Goal: Task Accomplishment & Management: Use online tool/utility

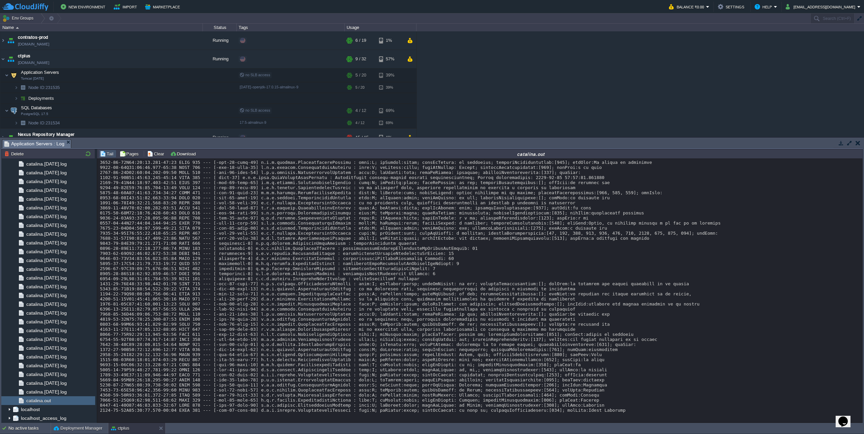
scroll to position [6501, 0]
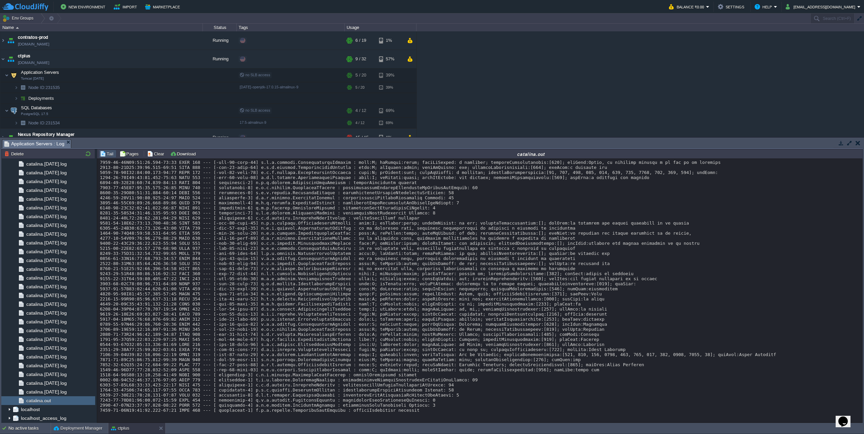
scroll to position [6574, 0]
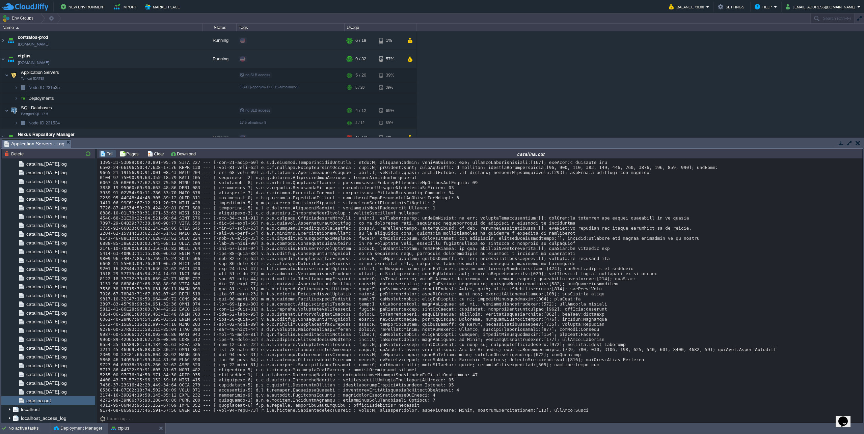
scroll to position [6580, 0]
click at [90, 428] on button "Deployment Manager" at bounding box center [78, 428] width 49 height 7
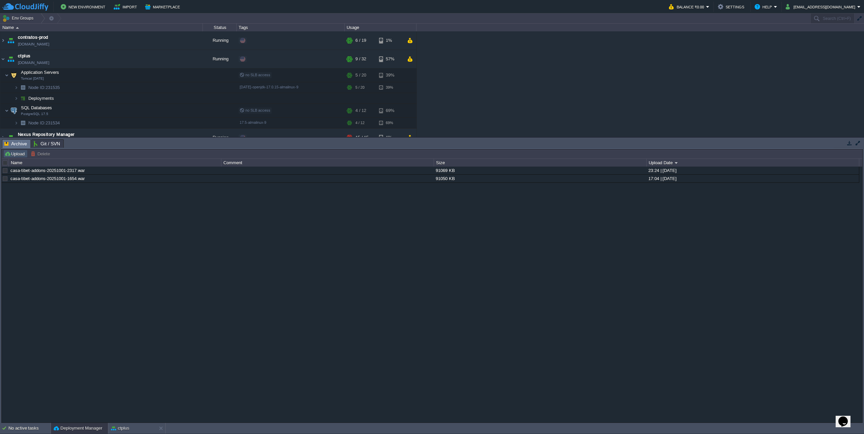
click at [15, 155] on button "Upload" at bounding box center [15, 154] width 22 height 6
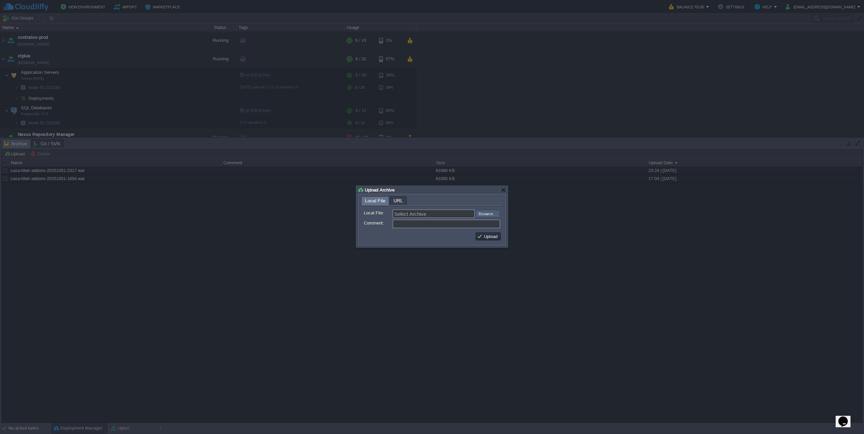
click at [492, 215] on input "file" at bounding box center [457, 214] width 85 height 8
type input "C:\fakepath\casa-tibet-addons-20251003-1916.war"
type input "casa-tibet-addons-20251003-1916.war"
click at [494, 238] on button "Upload" at bounding box center [488, 236] width 23 height 6
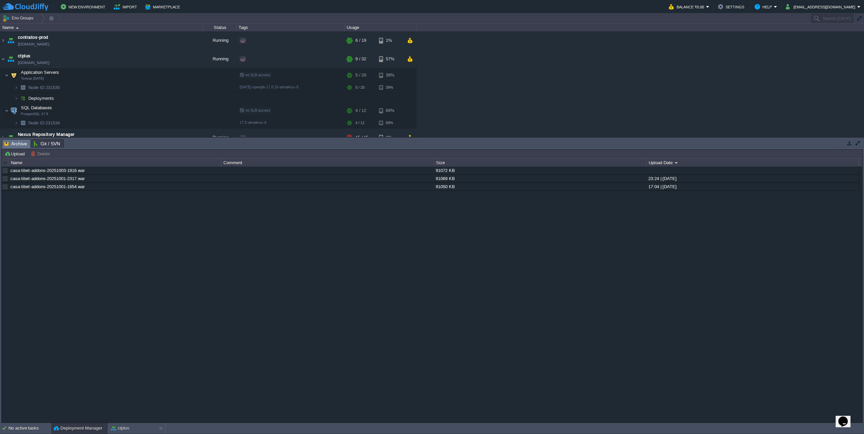
scroll to position [0, 0]
click at [136, 429] on div "ctplus" at bounding box center [132, 428] width 48 height 11
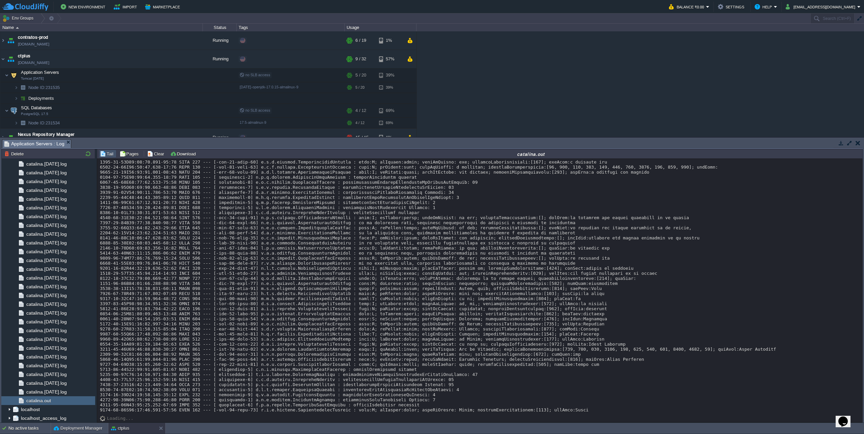
click at [75, 427] on button "Deployment Manager" at bounding box center [78, 428] width 49 height 7
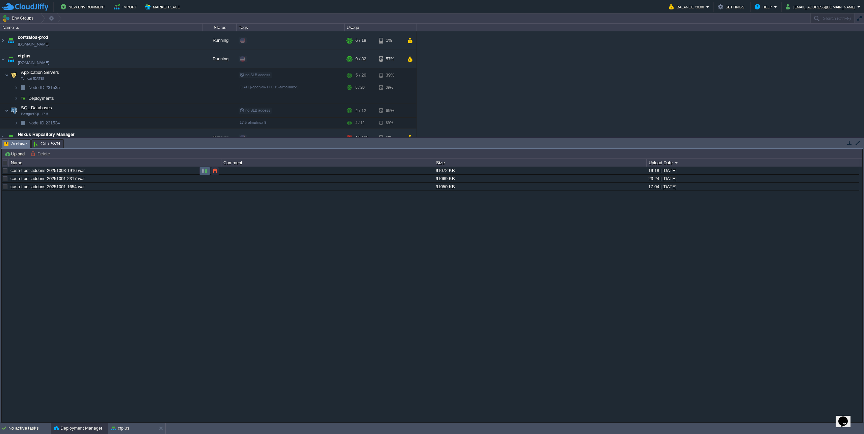
click at [201, 170] on td at bounding box center [204, 171] width 11 height 8
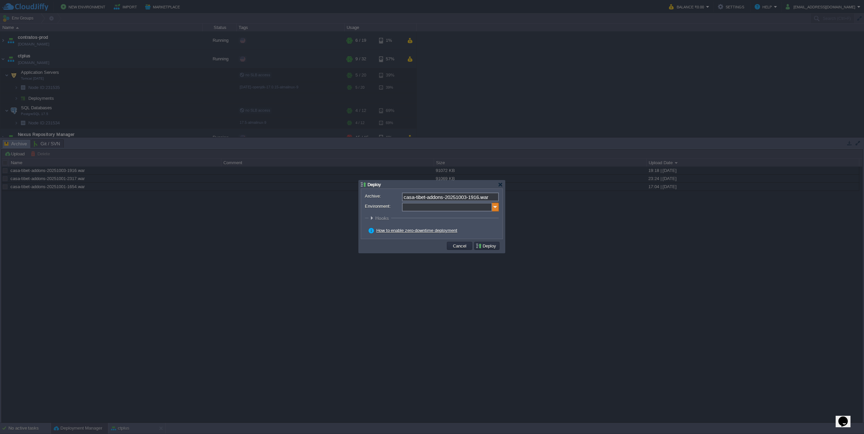
click at [493, 206] on img at bounding box center [495, 207] width 7 height 9
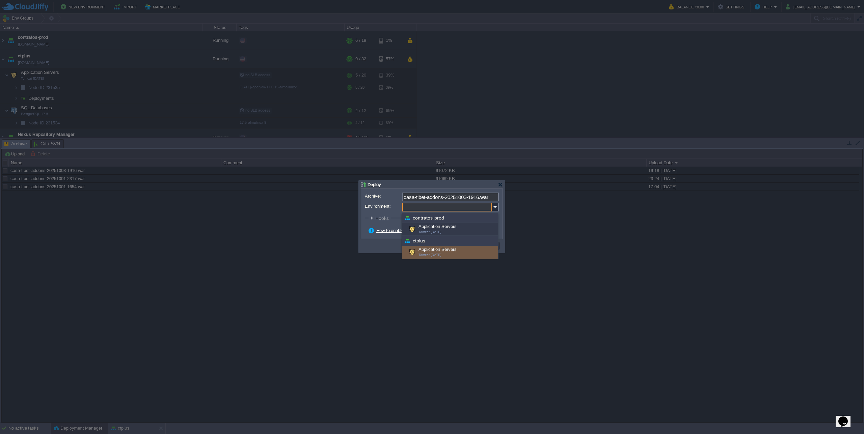
click at [433, 252] on div "Application Servers Tomcat [DATE]" at bounding box center [450, 252] width 96 height 13
type input "Application Servers (ctplus)"
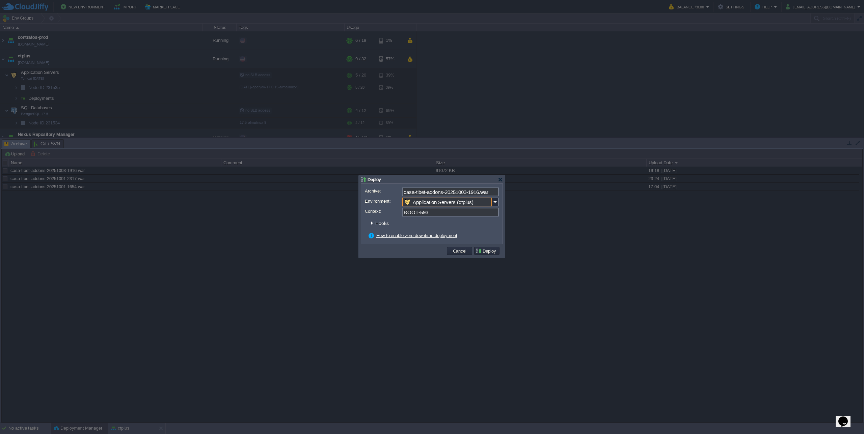
click at [421, 212] on input "ROOT-593" at bounding box center [450, 212] width 97 height 9
drag, startPoint x: 417, startPoint y: 213, endPoint x: 479, endPoint y: 214, distance: 62.8
click at [479, 214] on input "ROOT-593" at bounding box center [450, 212] width 97 height 9
click at [487, 250] on button "Deploy" at bounding box center [486, 251] width 23 height 6
type input "ROOT"
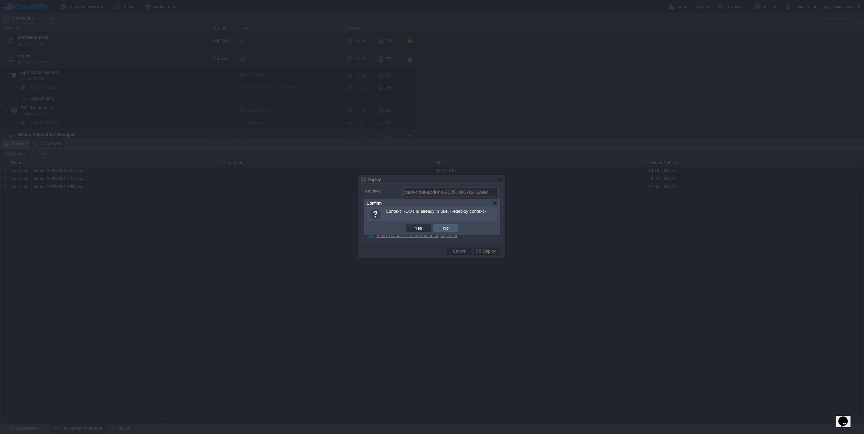
click at [456, 230] on td "No" at bounding box center [445, 228] width 25 height 8
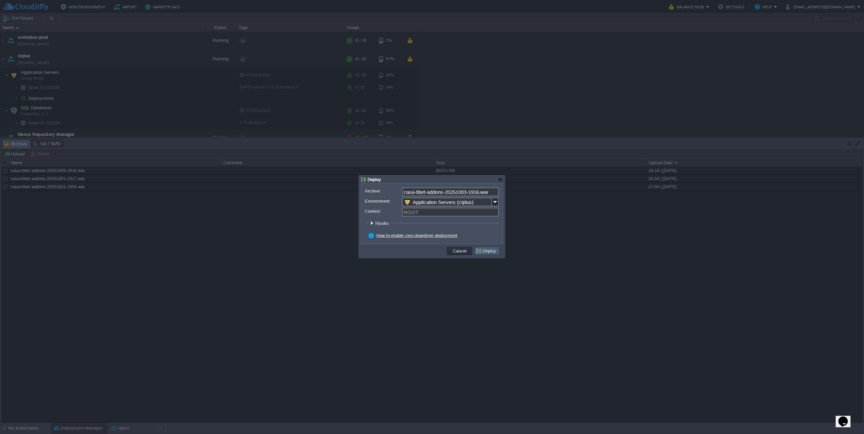
click at [485, 252] on button "Deploy" at bounding box center [486, 251] width 23 height 6
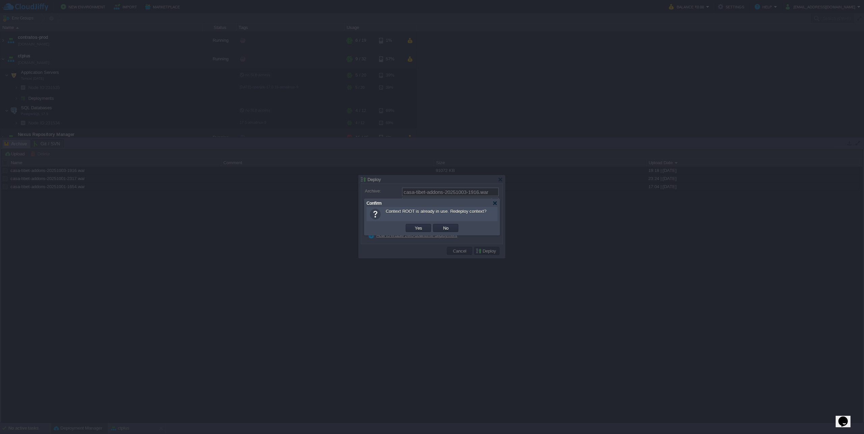
click at [426, 232] on td "Yes" at bounding box center [418, 228] width 27 height 10
click at [422, 228] on button "Yes" at bounding box center [418, 228] width 11 height 6
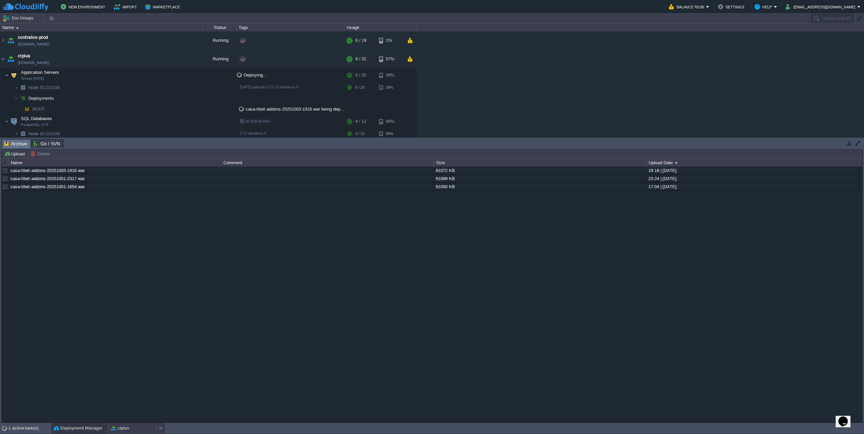
click at [138, 430] on div "ctplus" at bounding box center [132, 428] width 48 height 11
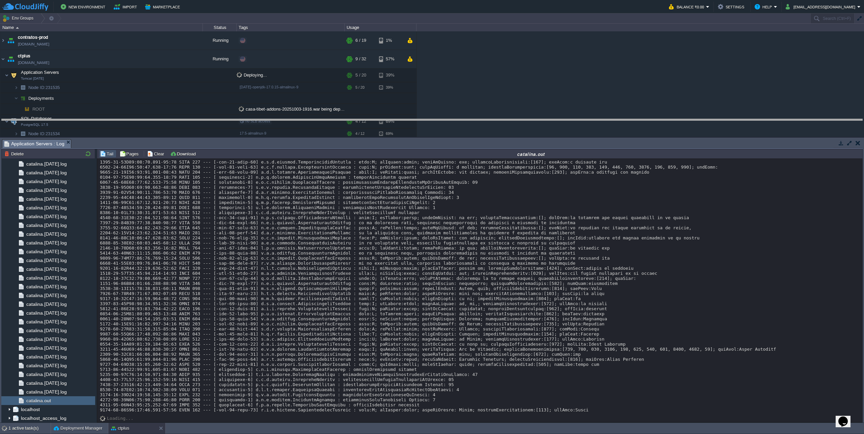
drag, startPoint x: 489, startPoint y: 147, endPoint x: 489, endPoint y: 130, distance: 16.5
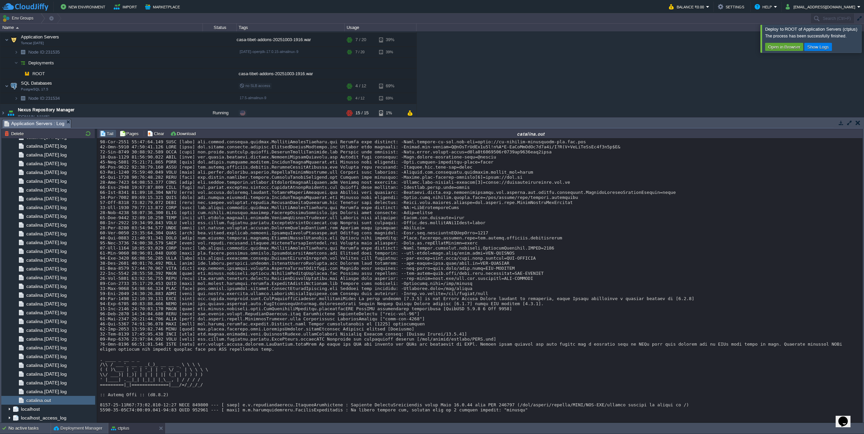
scroll to position [7234, 0]
click at [863, 46] on div at bounding box center [872, 39] width 0 height 28
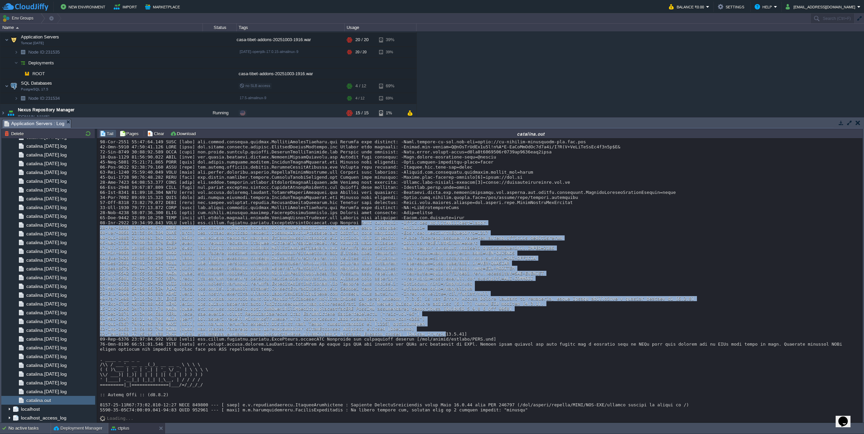
drag, startPoint x: 380, startPoint y: 219, endPoint x: 446, endPoint y: 320, distance: 120.7
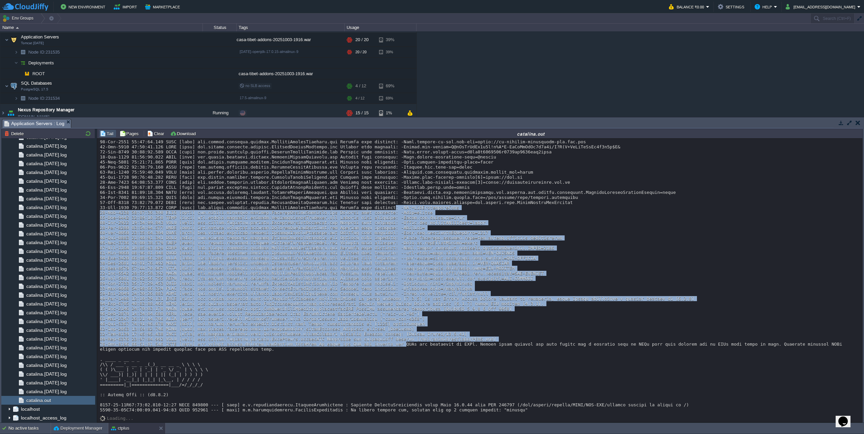
drag, startPoint x: 401, startPoint y: 214, endPoint x: 406, endPoint y: 329, distance: 115.2
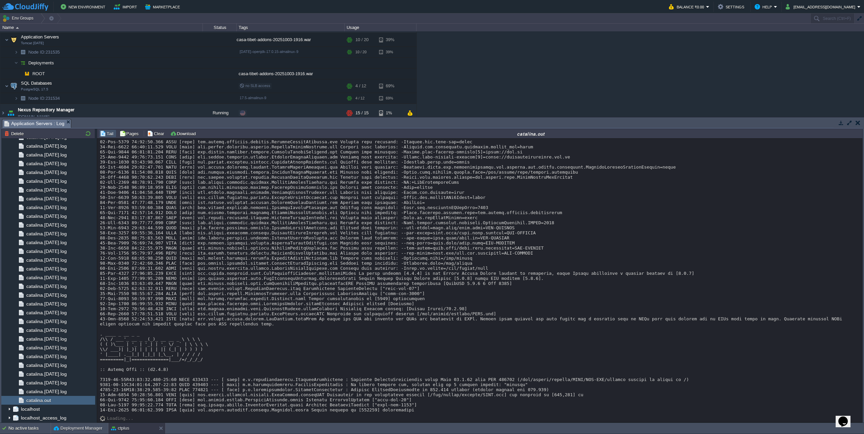
scroll to position [7265, 0]
